Goal: Task Accomplishment & Management: Manage account settings

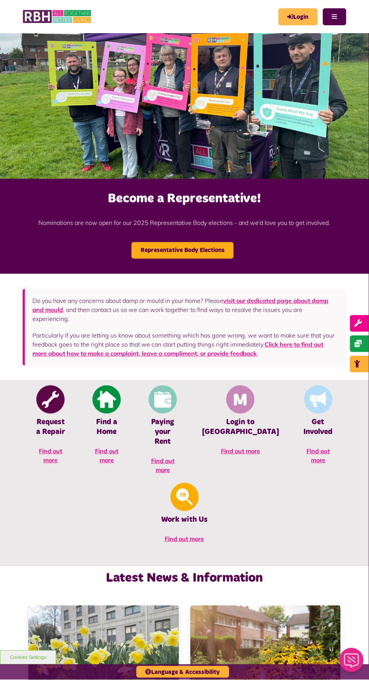
click at [0, 0] on icon "MyRBH" at bounding box center [0, 0] width 0 height 0
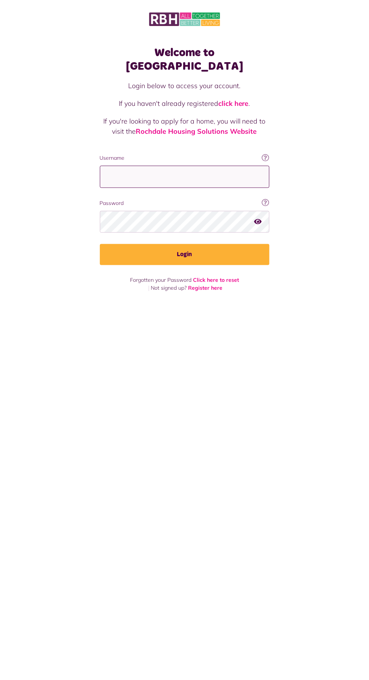
click at [162, 166] on input "Username" at bounding box center [184, 177] width 169 height 22
type input "**********"
click at [100, 244] on button "Login" at bounding box center [184, 254] width 169 height 21
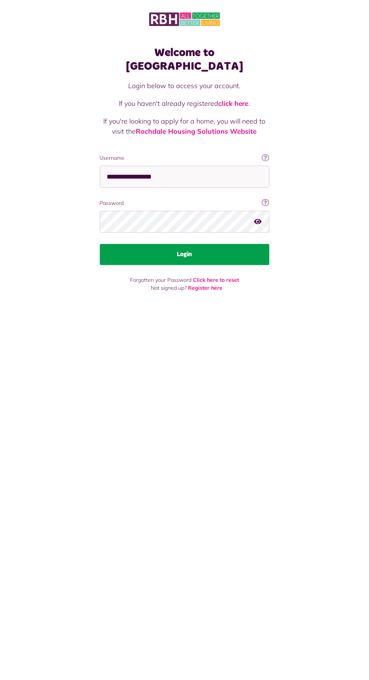
click at [104, 244] on button "Login" at bounding box center [184, 254] width 169 height 21
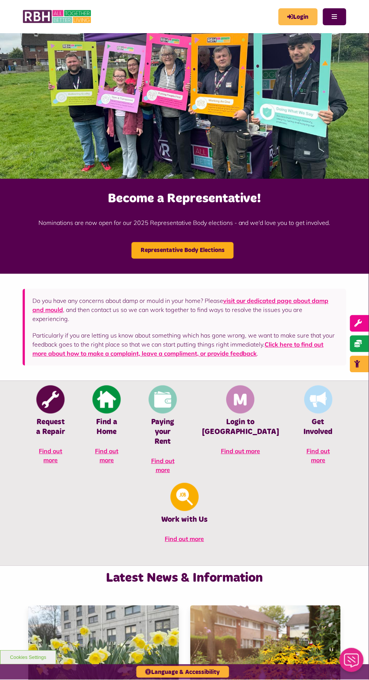
click at [0, 0] on icon "MyRBH" at bounding box center [0, 0] width 0 height 0
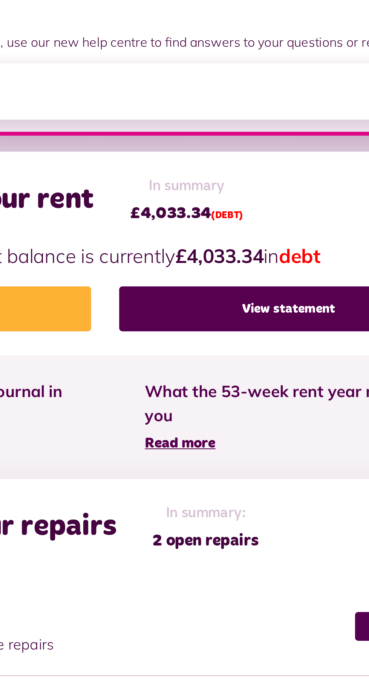
scroll to position [0, 0]
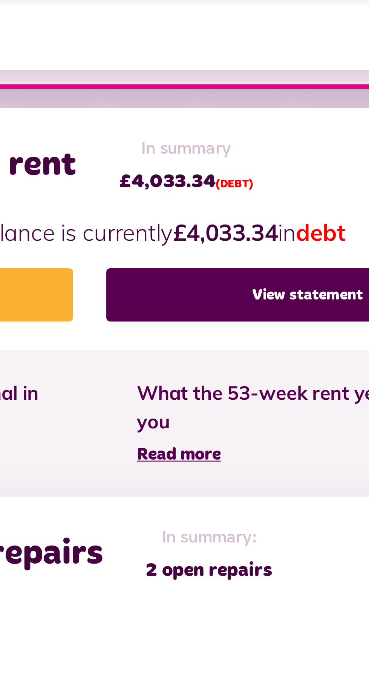
click at [292, 224] on input "search" at bounding box center [184, 228] width 342 height 26
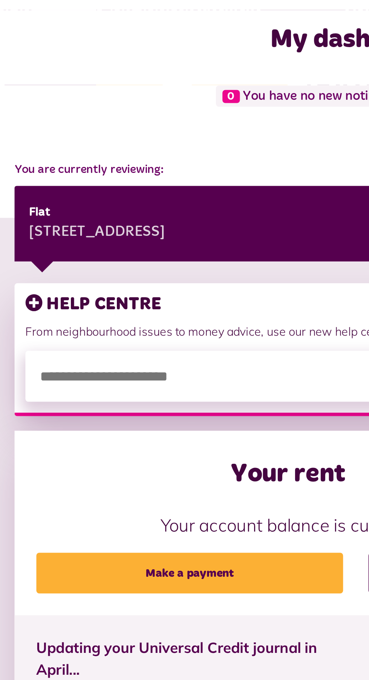
scroll to position [0, 0]
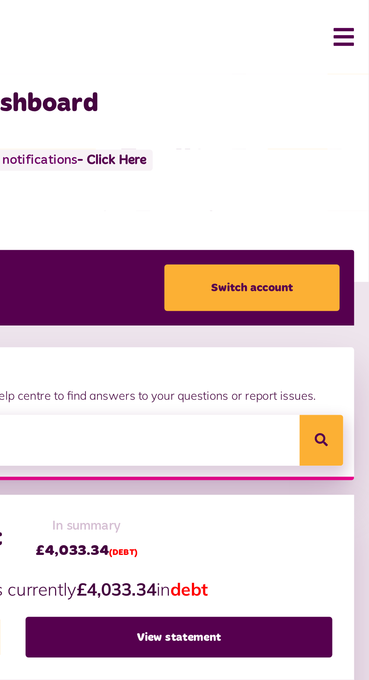
click at [359, 15] on button "Menu" at bounding box center [353, 19] width 16 height 23
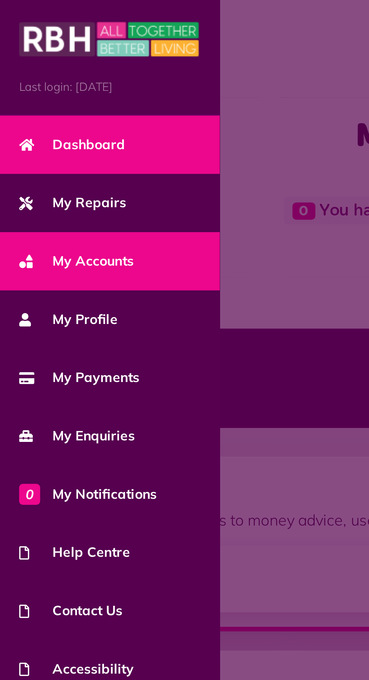
click at [43, 105] on span "My Accounts" at bounding box center [30, 103] width 45 height 8
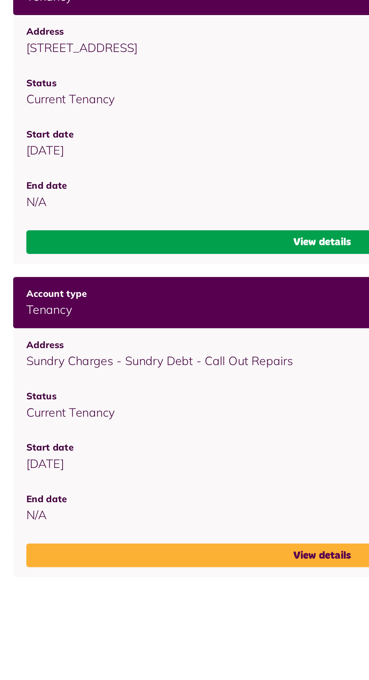
click at [171, 275] on link "View details" at bounding box center [184, 275] width 339 height 14
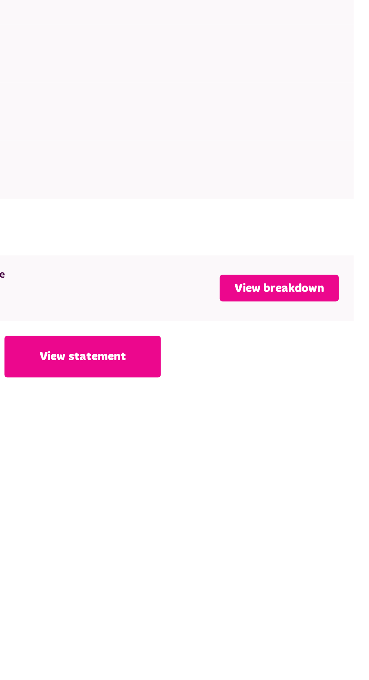
click at [335, 404] on link "View breakdown" at bounding box center [323, 398] width 60 height 14
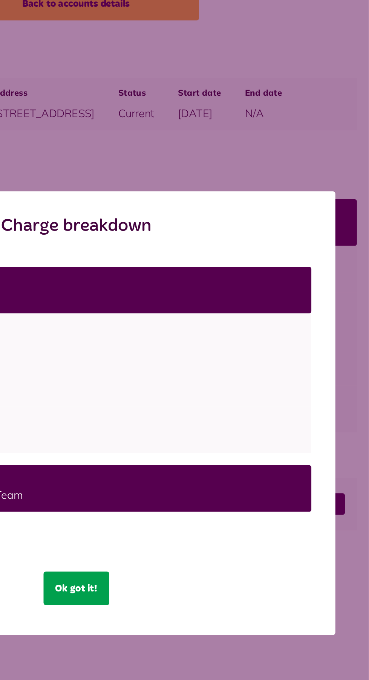
click at [178, 456] on button "Ok got it!" at bounding box center [184, 450] width 41 height 21
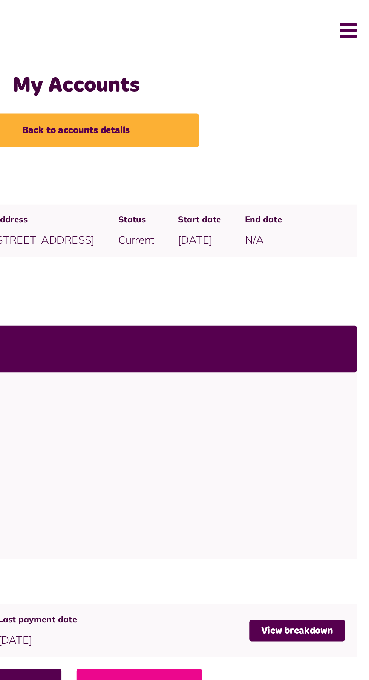
click at [355, 10] on button "Menu" at bounding box center [353, 19] width 16 height 23
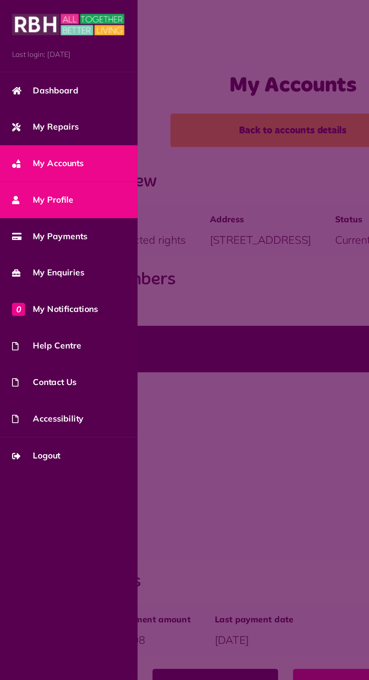
click at [21, 123] on span "My Profile" at bounding box center [27, 126] width 39 height 8
